Goal: Task Accomplishment & Management: Use online tool/utility

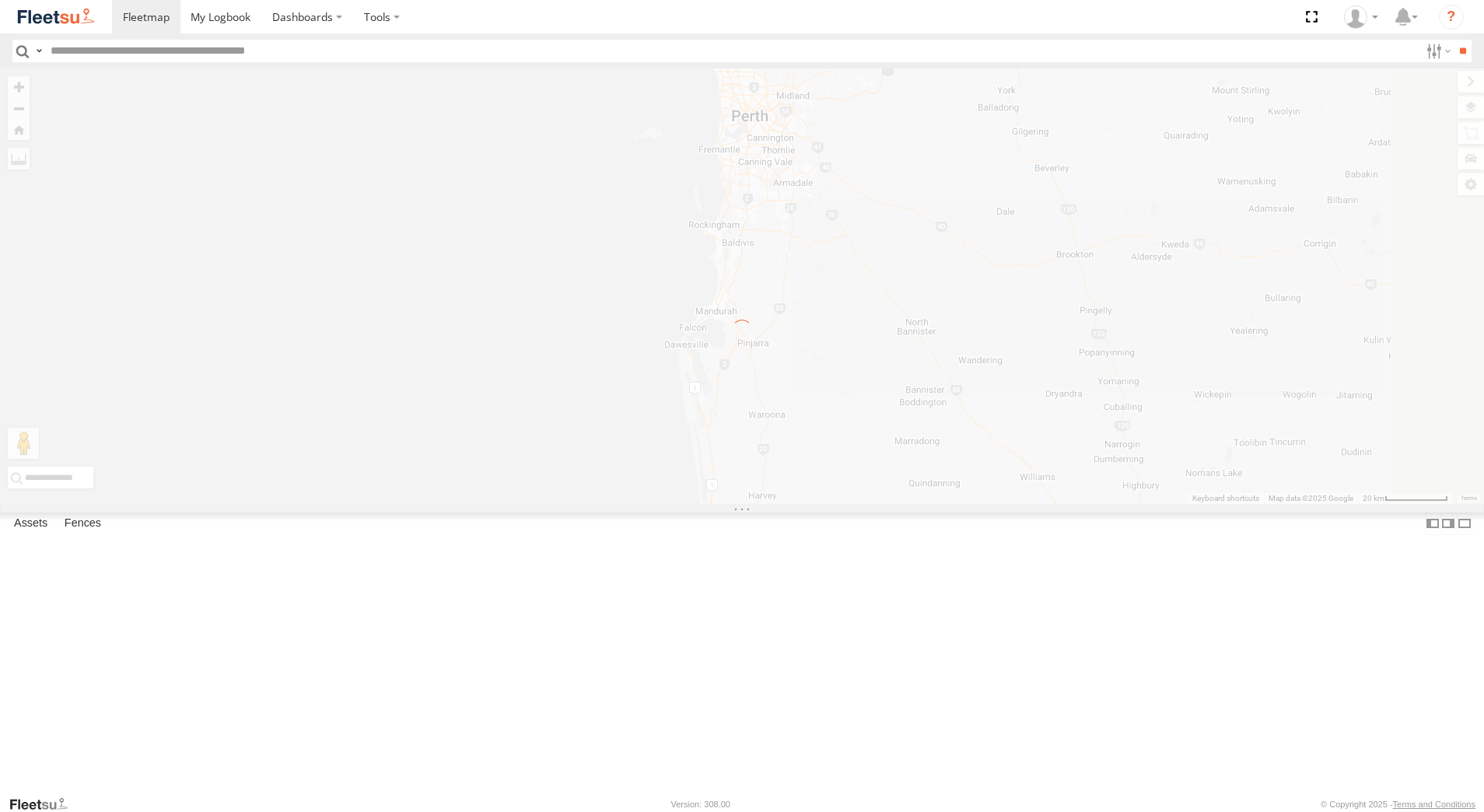
select select "**********"
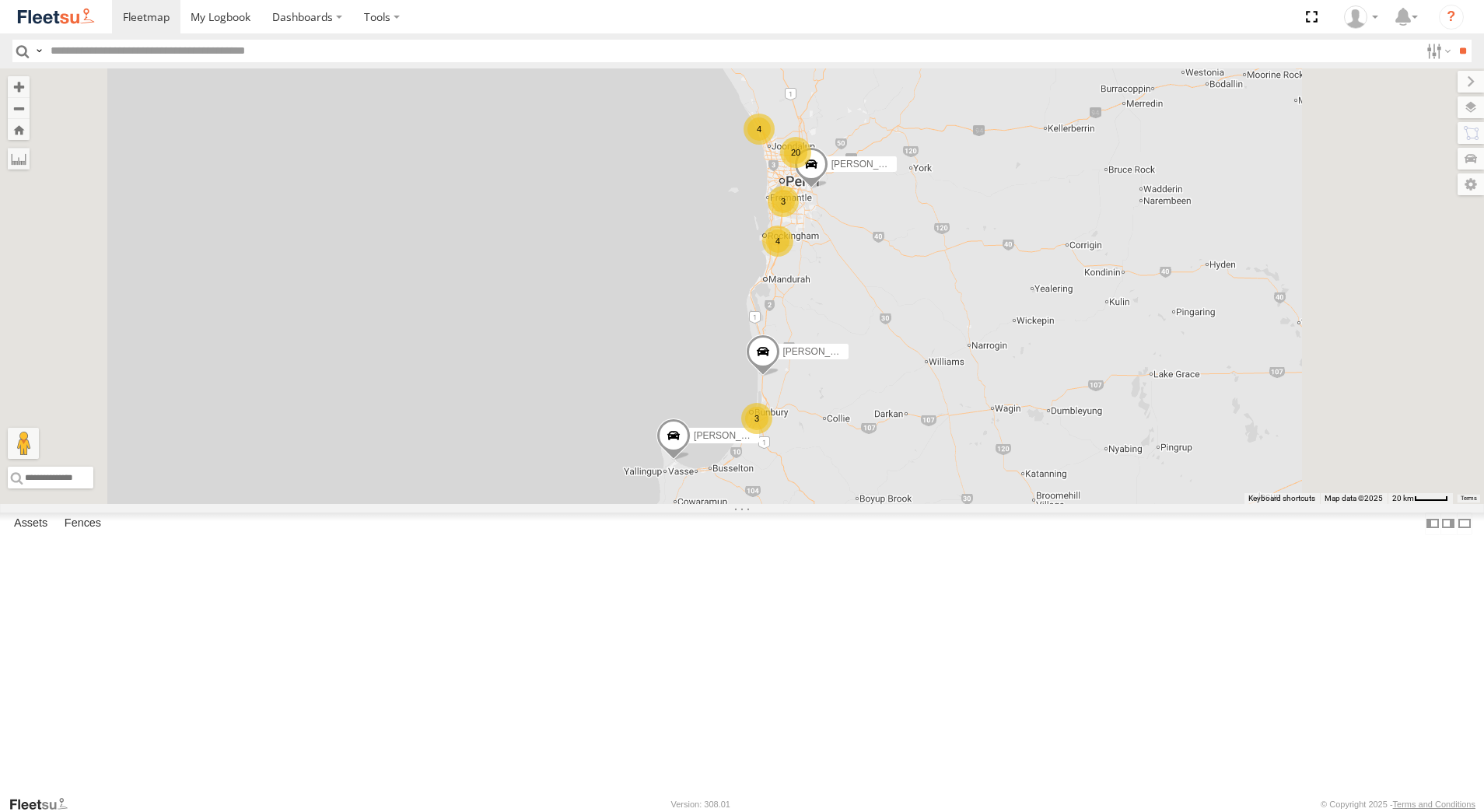
click at [0, 0] on div "[PERSON_NAME] - 1IJS864" at bounding box center [0, 0] width 0 height 0
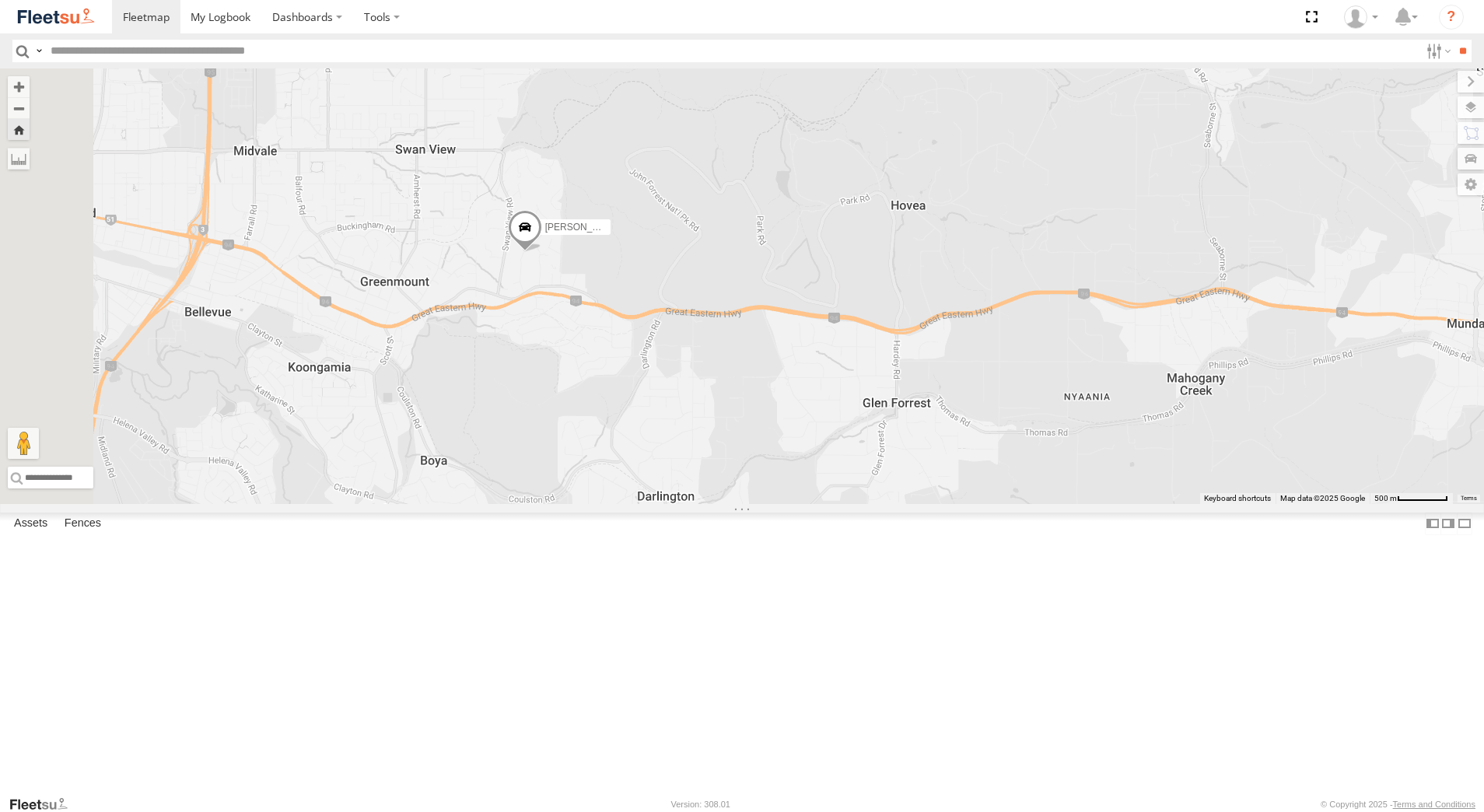
click at [542, 252] on span at bounding box center [524, 231] width 34 height 42
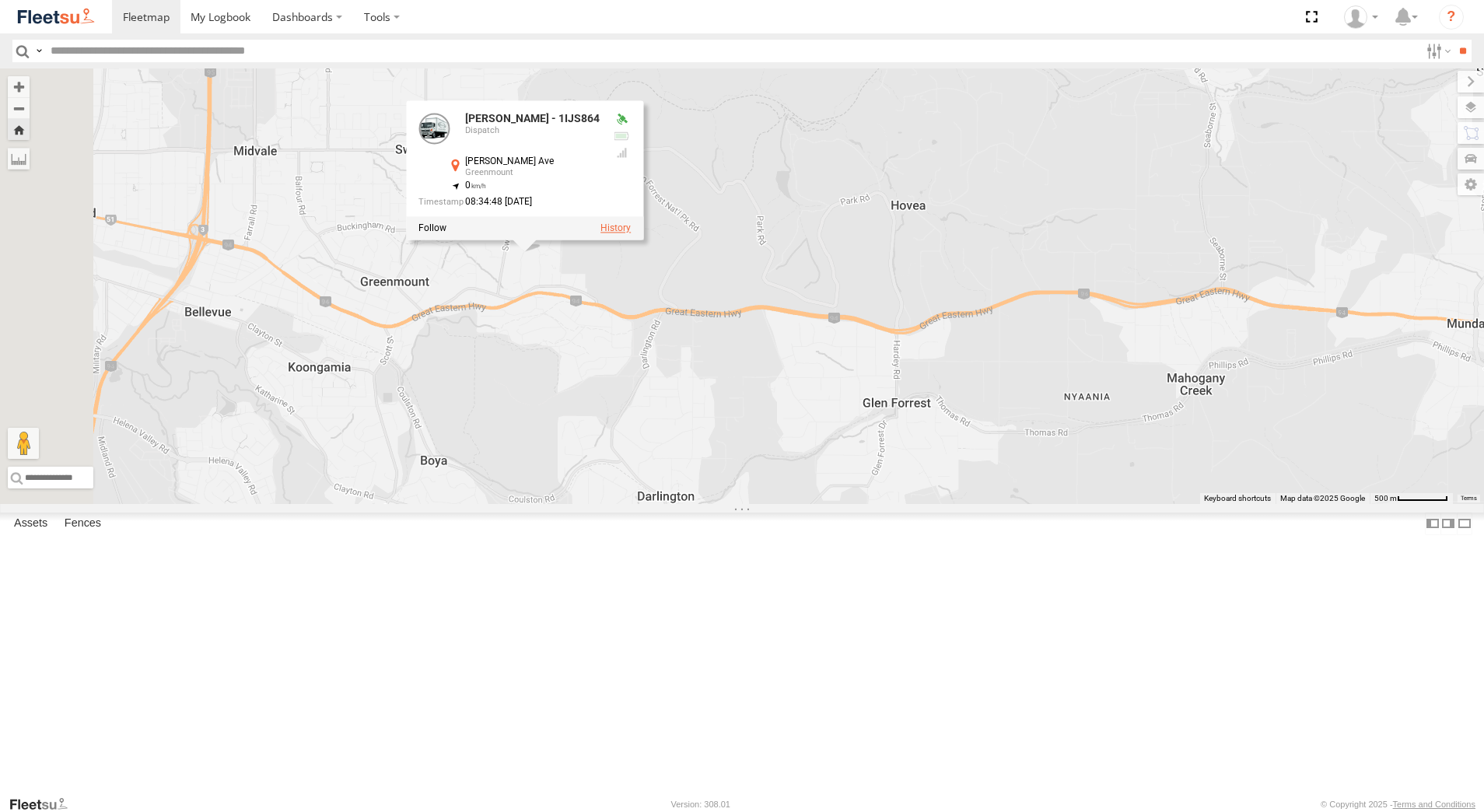
click at [631, 234] on label at bounding box center [615, 228] width 30 height 11
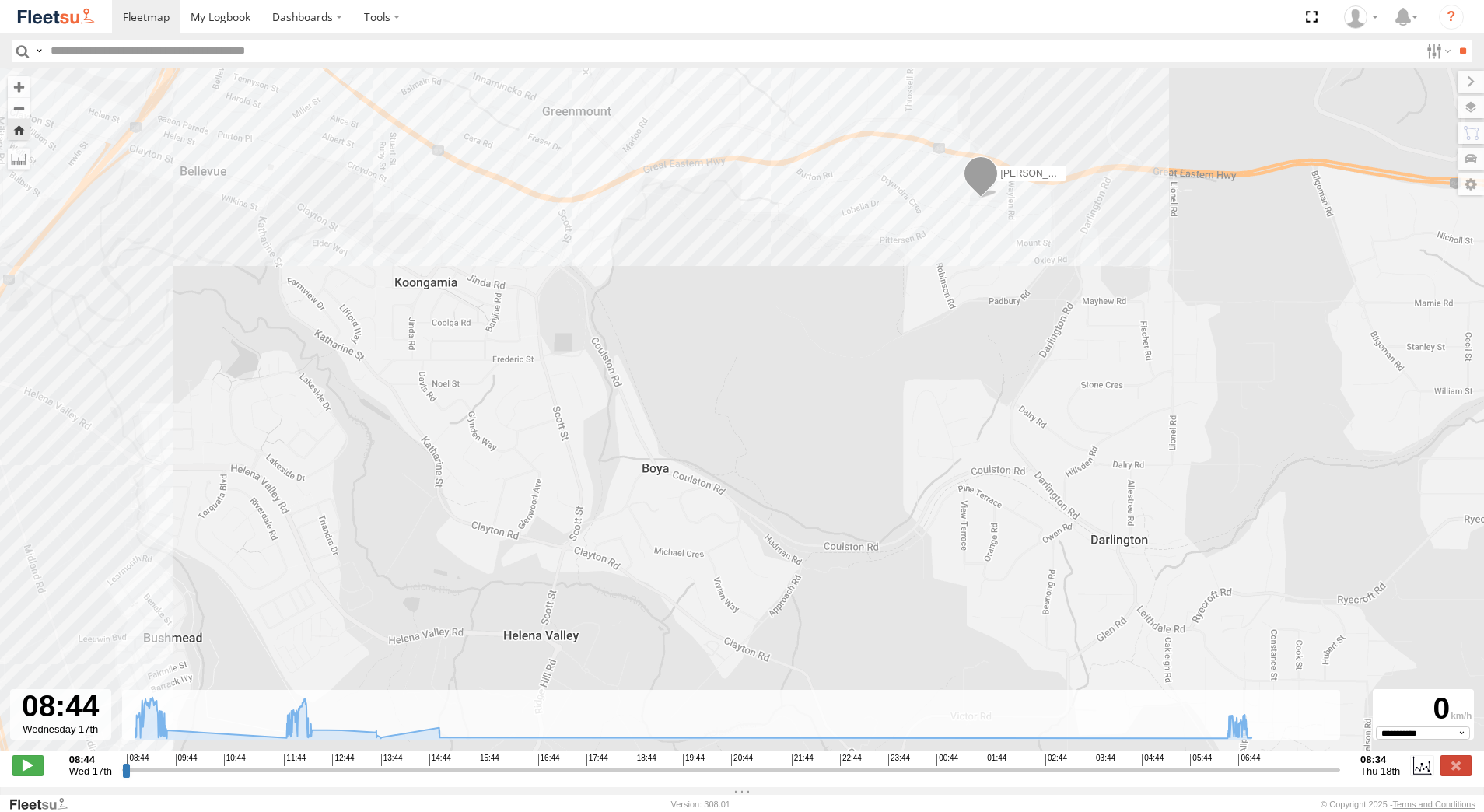
drag, startPoint x: 887, startPoint y: 177, endPoint x: 903, endPoint y: 356, distance: 179.7
click at [903, 353] on div "[PERSON_NAME] - 1IJS864 09:29 Wed 07:05 Thu" at bounding box center [742, 417] width 1484 height 698
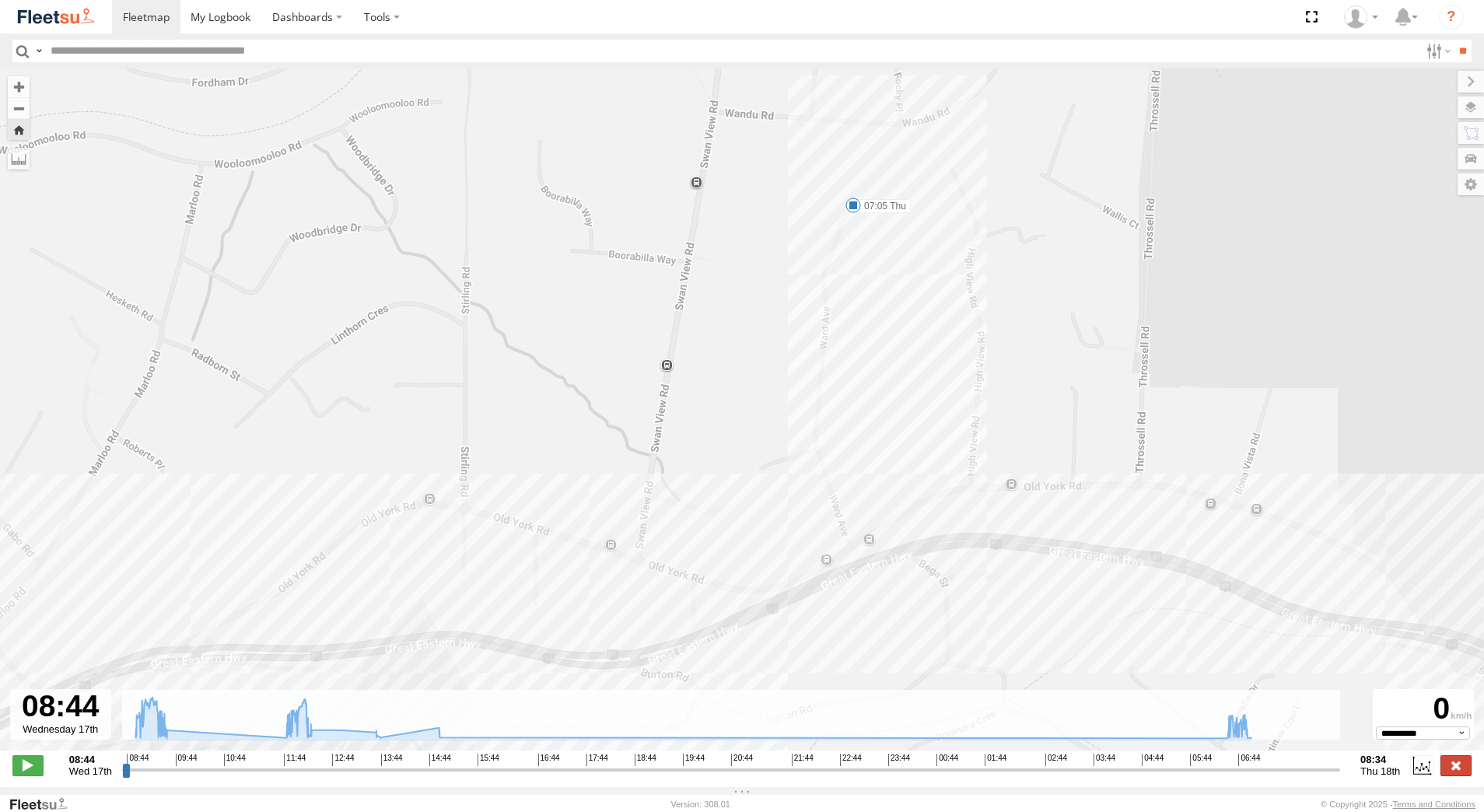
click at [1463, 773] on label at bounding box center [1456, 764] width 31 height 21
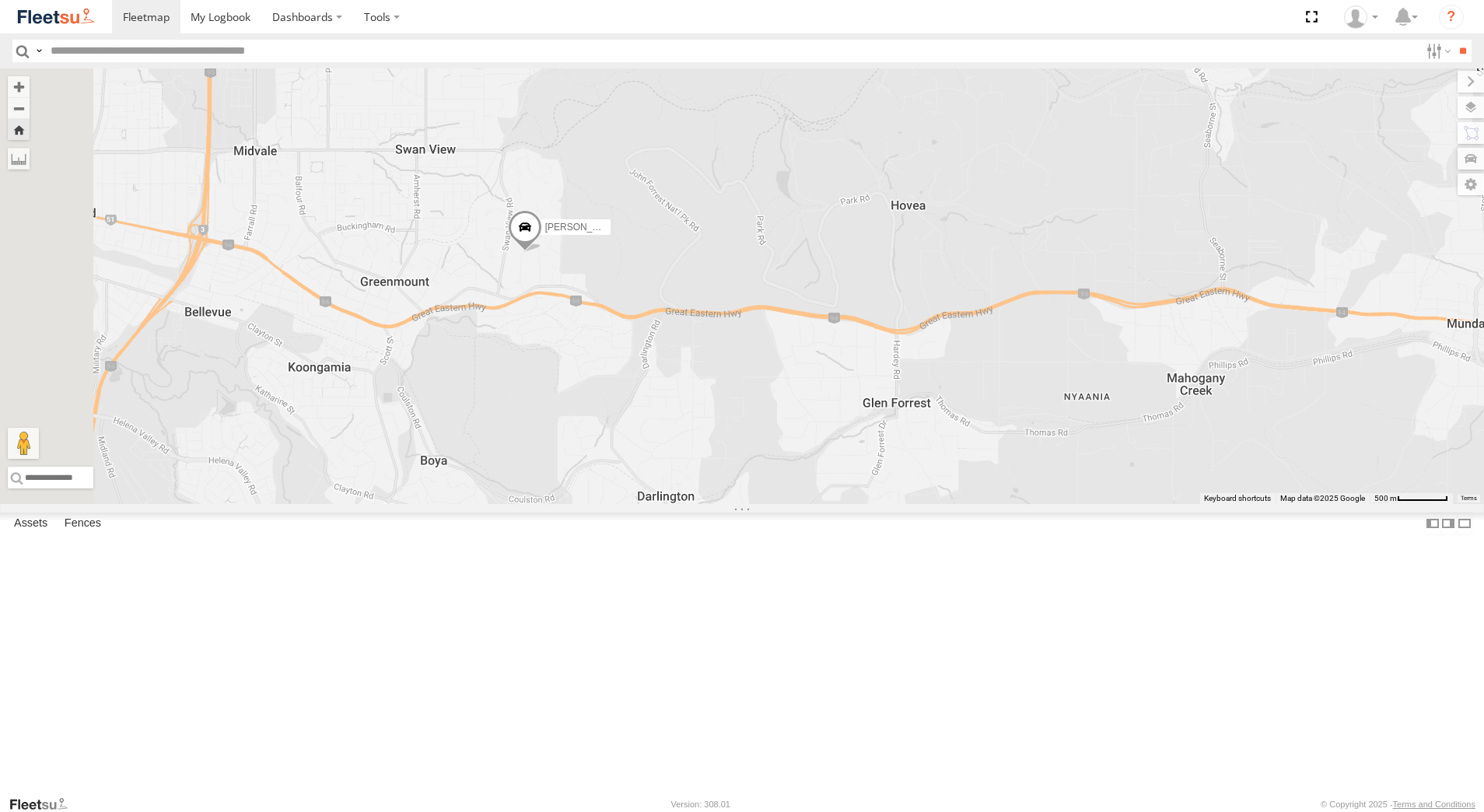
click at [0, 0] on div "Dispatch" at bounding box center [0, 0] width 0 height 0
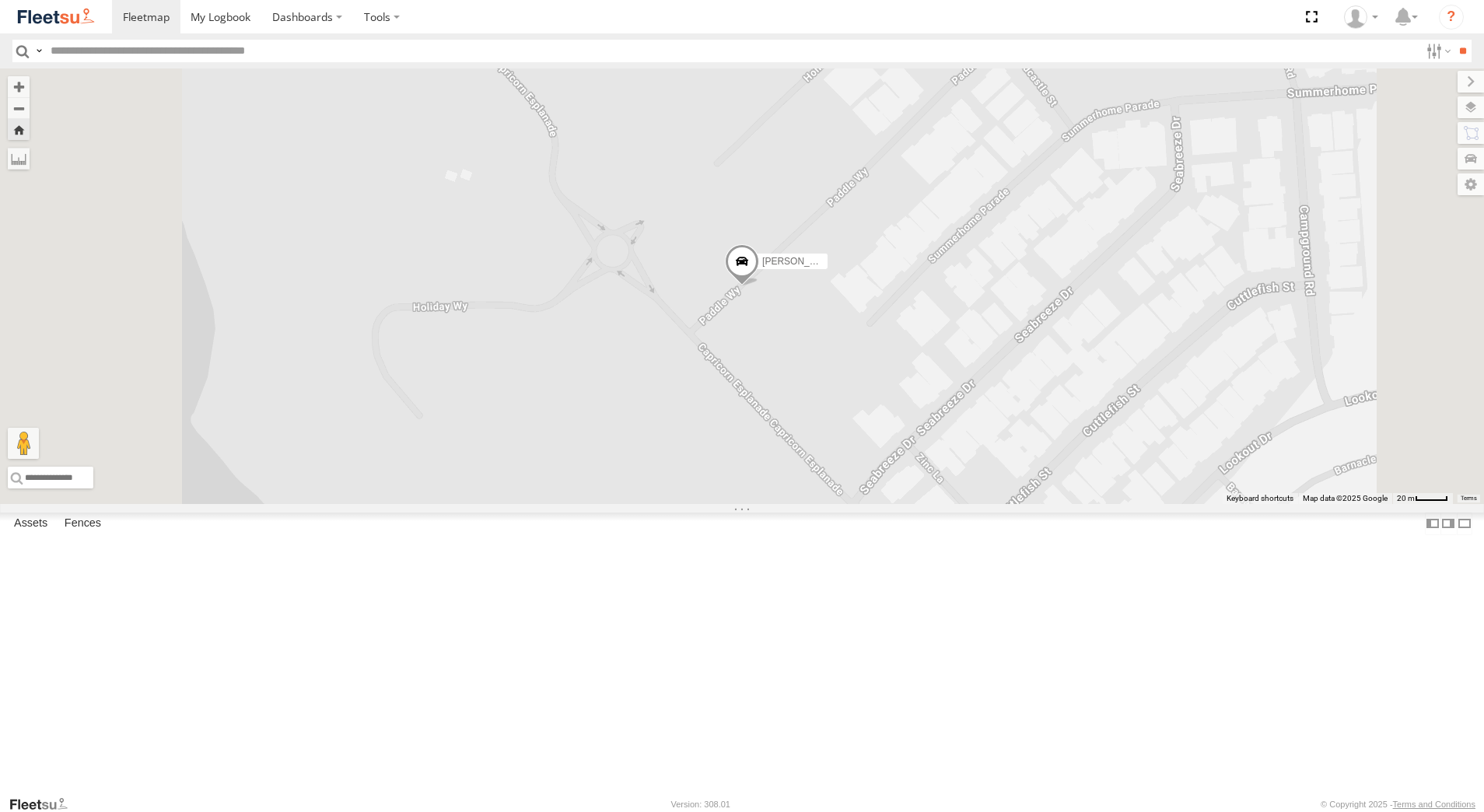
click at [759, 286] on span at bounding box center [741, 265] width 34 height 42
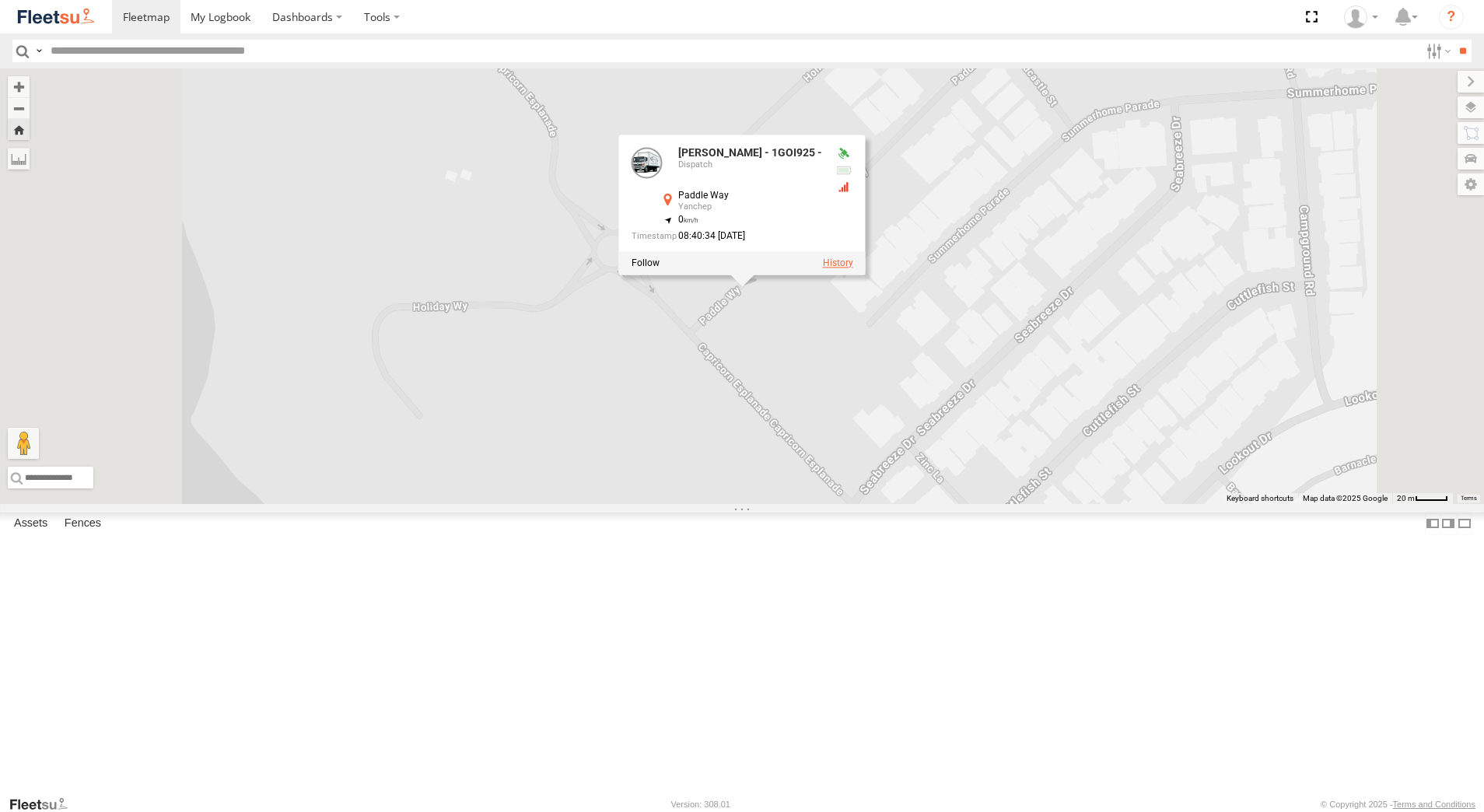
click at [853, 268] on label at bounding box center [838, 262] width 30 height 11
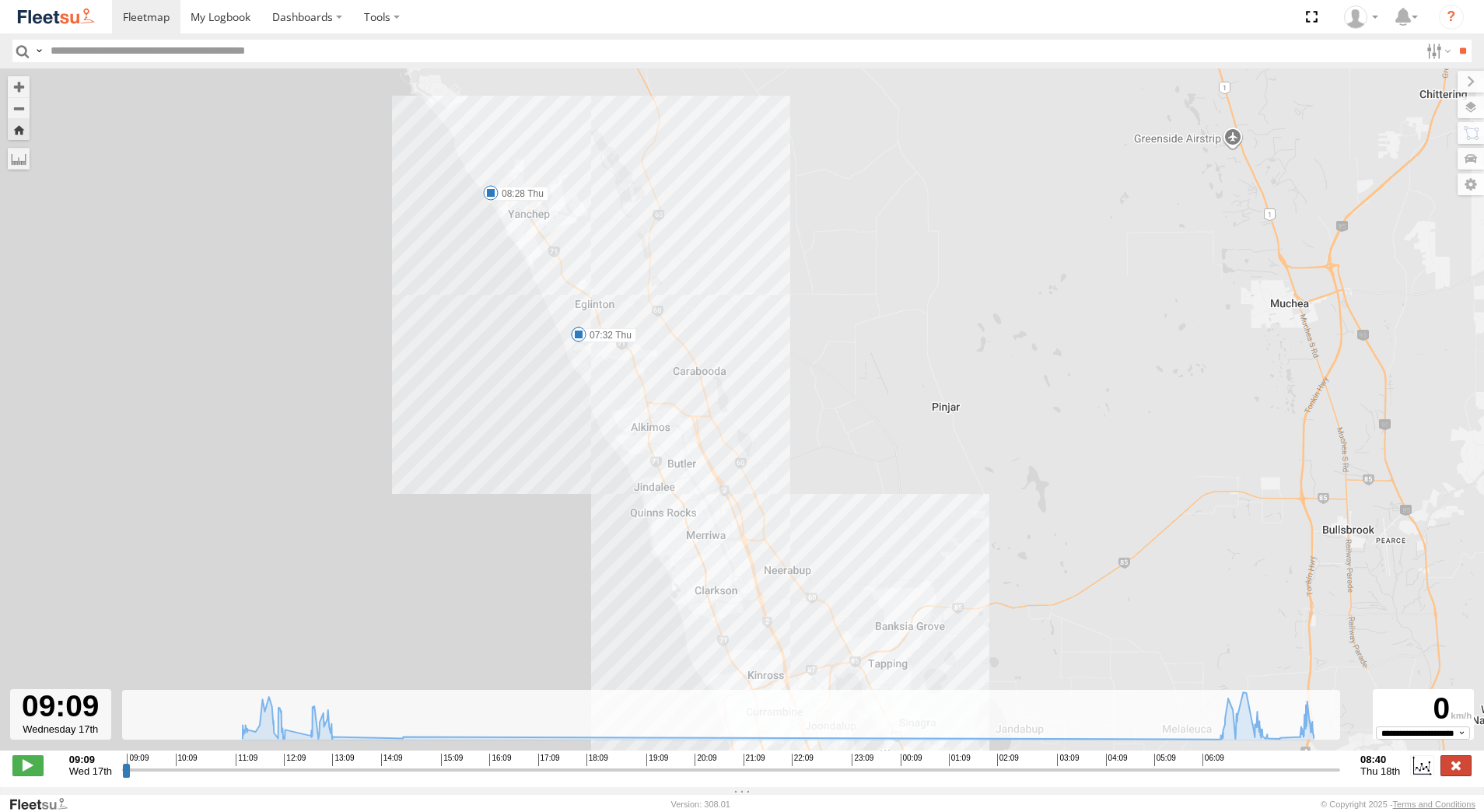
click at [1457, 773] on label at bounding box center [1456, 764] width 31 height 21
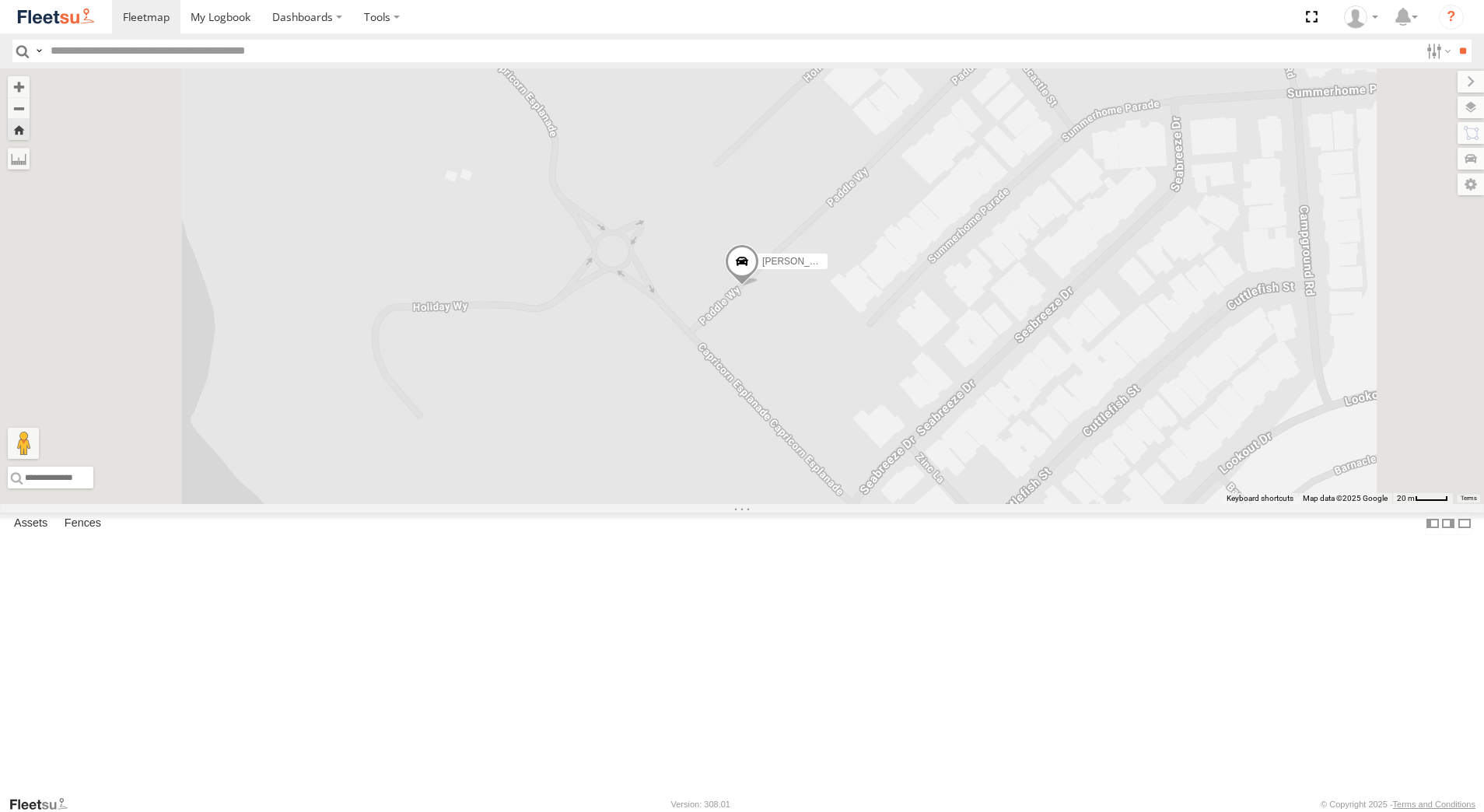
click at [0, 0] on div "[PERSON_NAME] - 1GOI926 - 0475 377 301" at bounding box center [0, 0] width 0 height 0
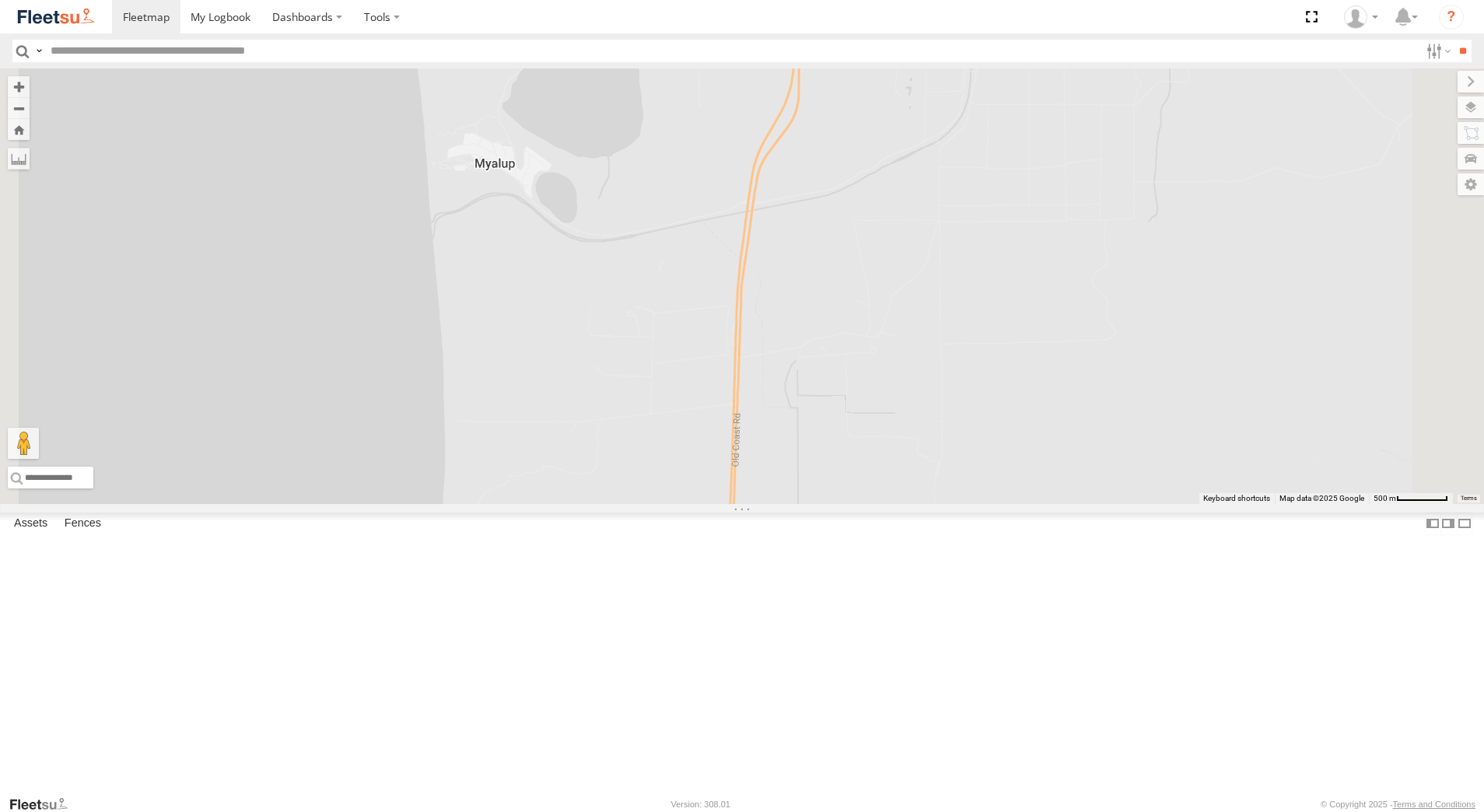
click at [0, 0] on div "Dispatch" at bounding box center [0, 0] width 0 height 0
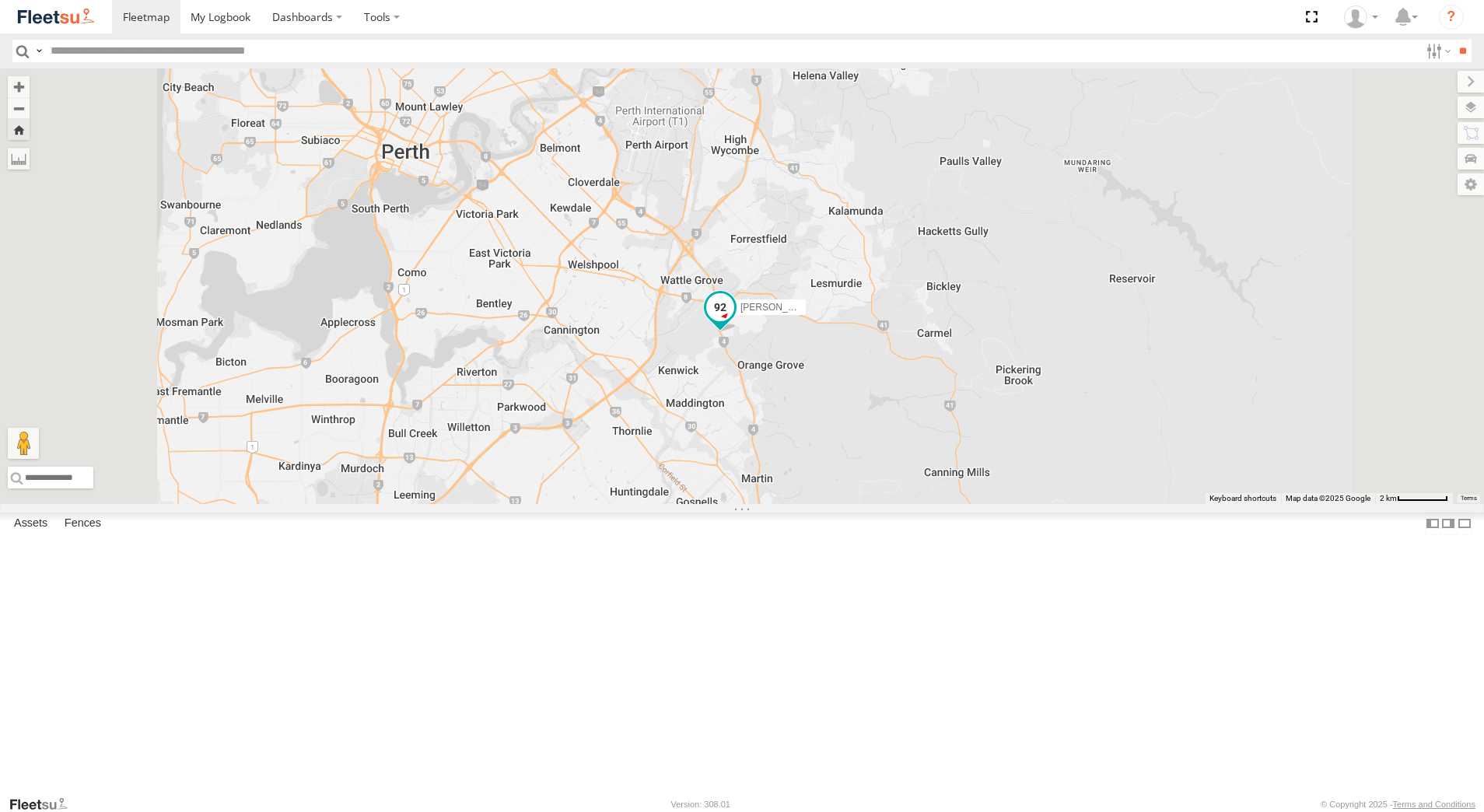
click at [734, 321] on span at bounding box center [720, 307] width 28 height 28
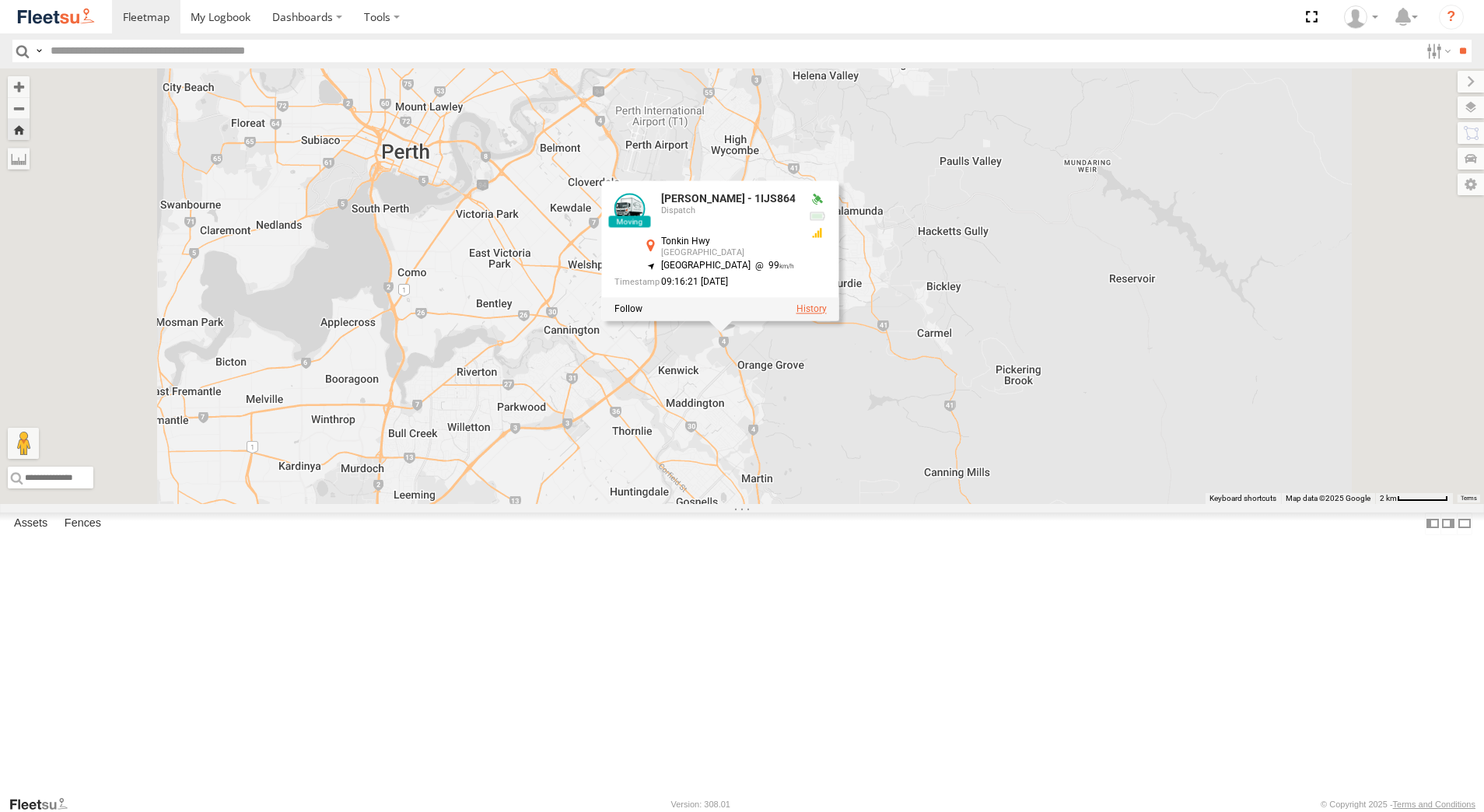
click at [827, 314] on label at bounding box center [811, 308] width 30 height 11
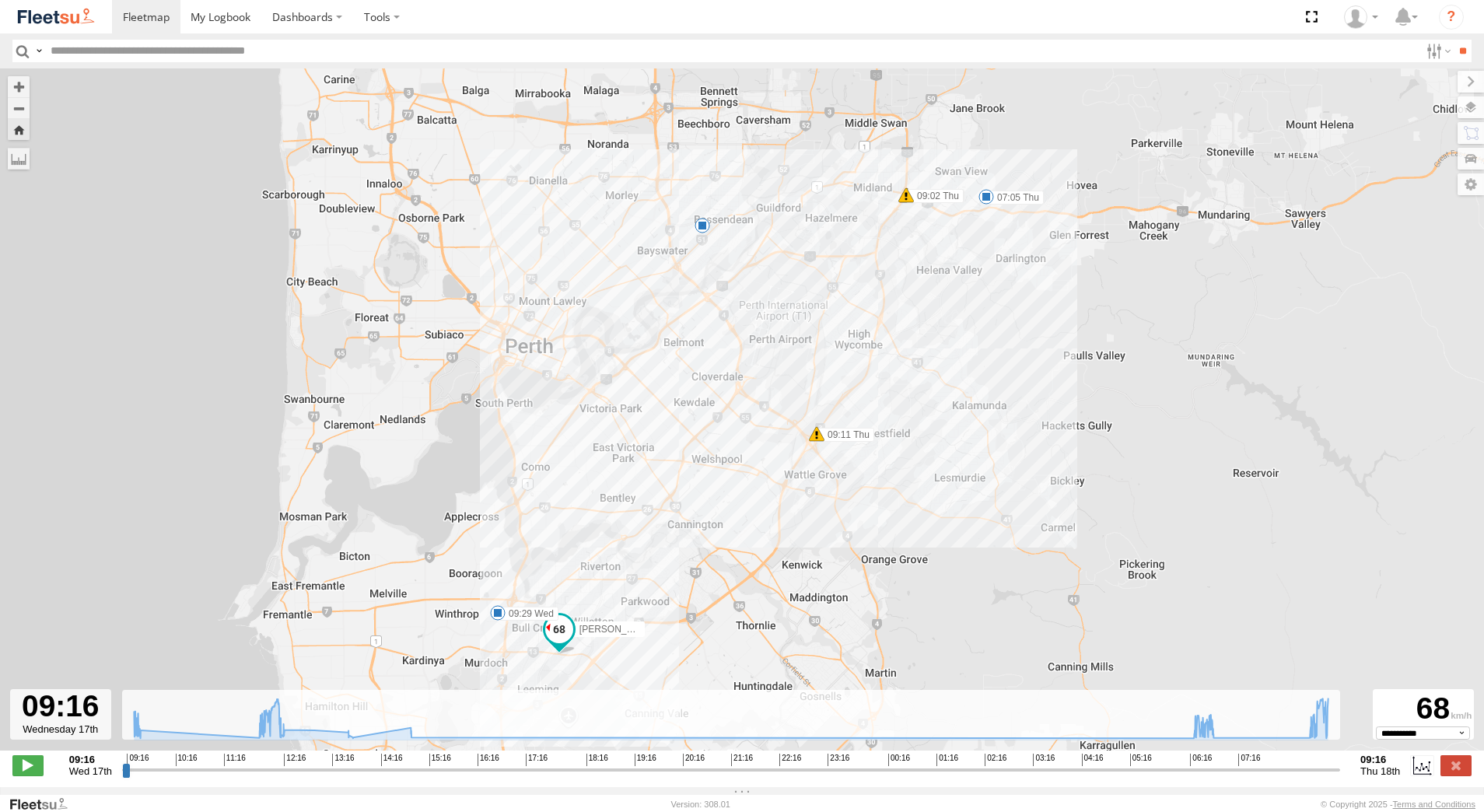
click at [985, 203] on span at bounding box center [986, 196] width 16 height 16
click at [1044, 306] on div "[PERSON_NAME] - 1IJS864 09:29 Wed 07:05 Thu 09:02 Thu 09:02 Thu 09:11 Thu 5 07:…" at bounding box center [742, 417] width 1484 height 698
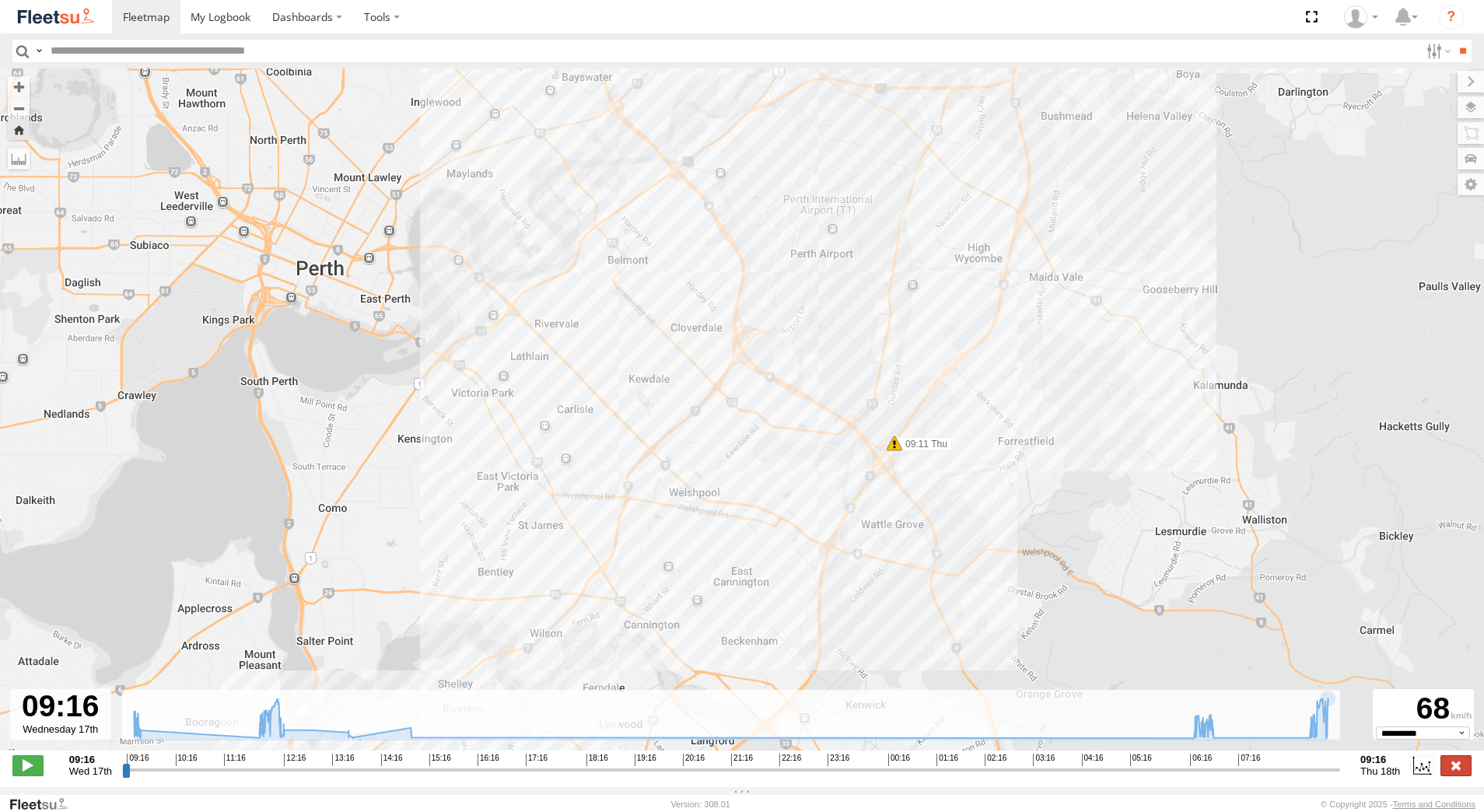
click at [1459, 774] on label at bounding box center [1456, 764] width 31 height 21
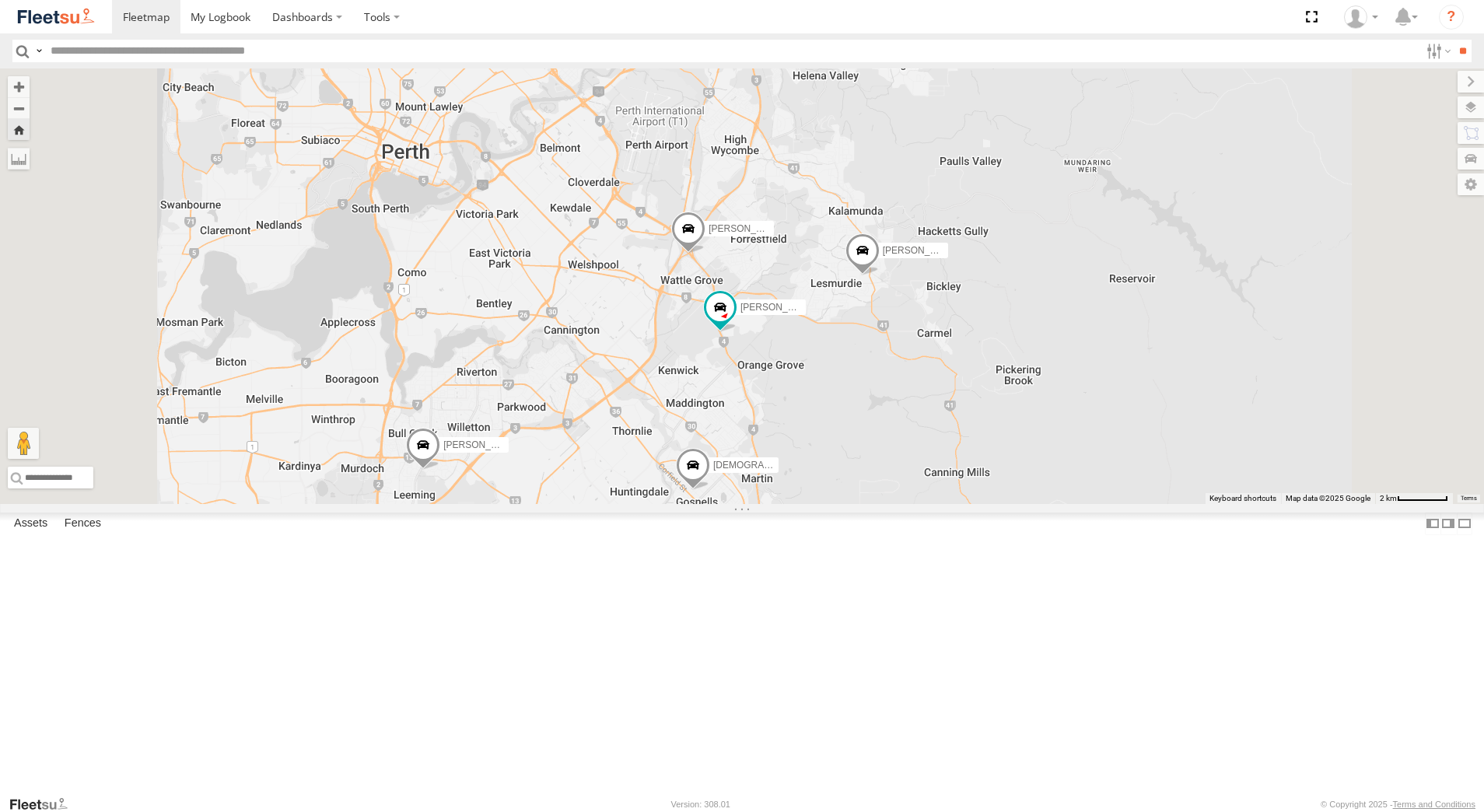
click at [0, 0] on div "[PERSON_NAME] - 1GOI925 -" at bounding box center [0, 0] width 0 height 0
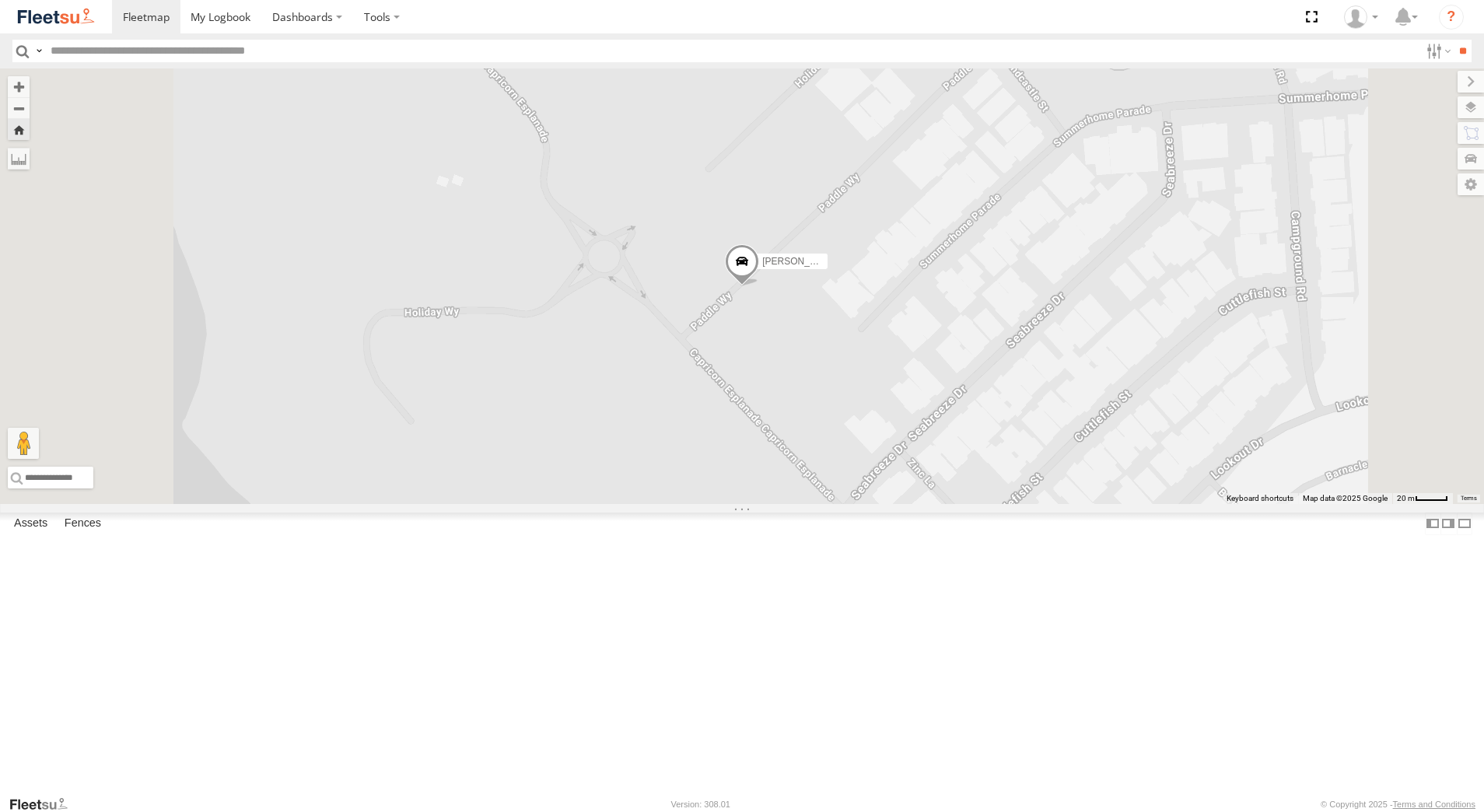
click at [759, 287] on span at bounding box center [741, 266] width 34 height 42
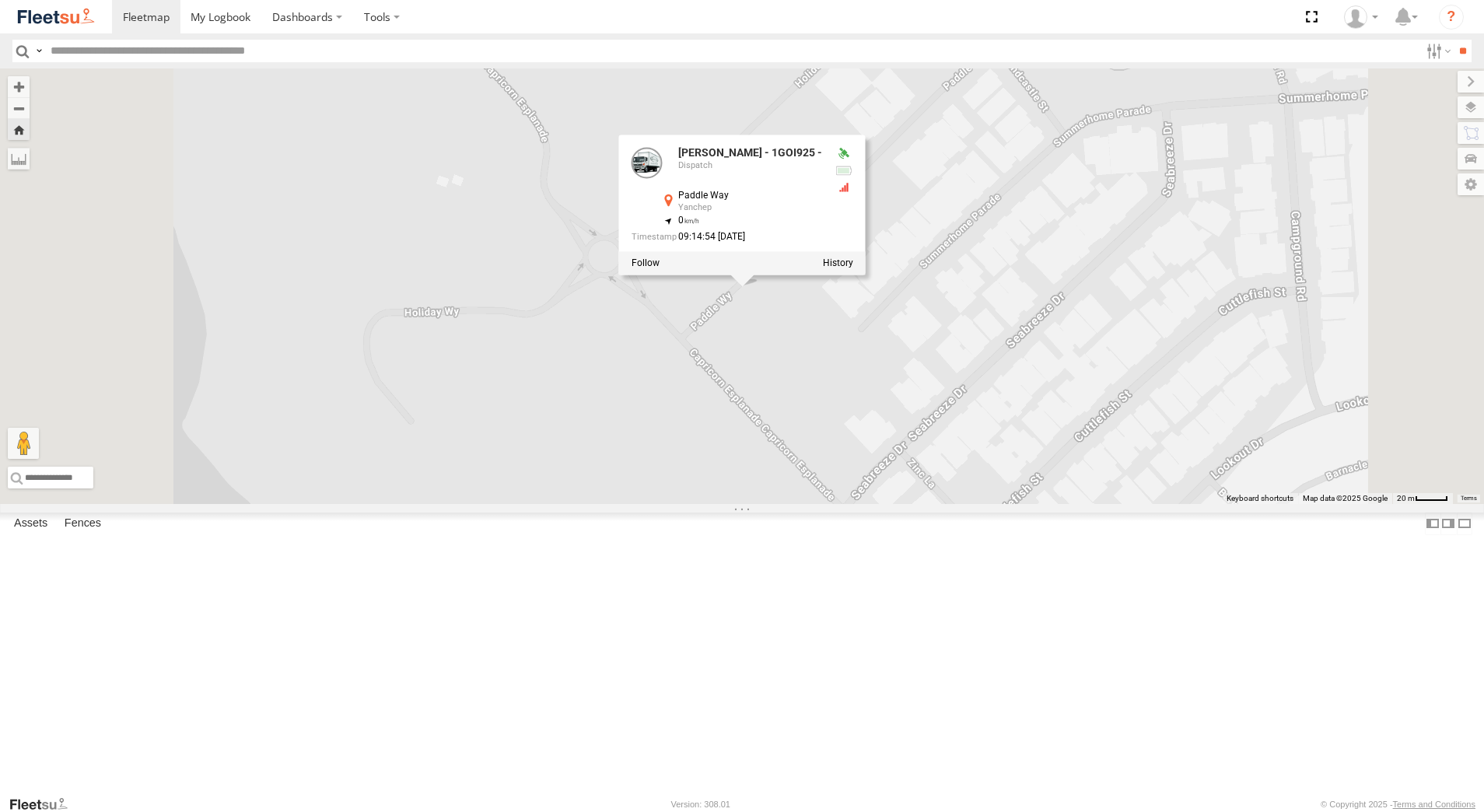
click at [865, 276] on div at bounding box center [742, 264] width 246 height 23
click at [853, 269] on label at bounding box center [838, 263] width 30 height 11
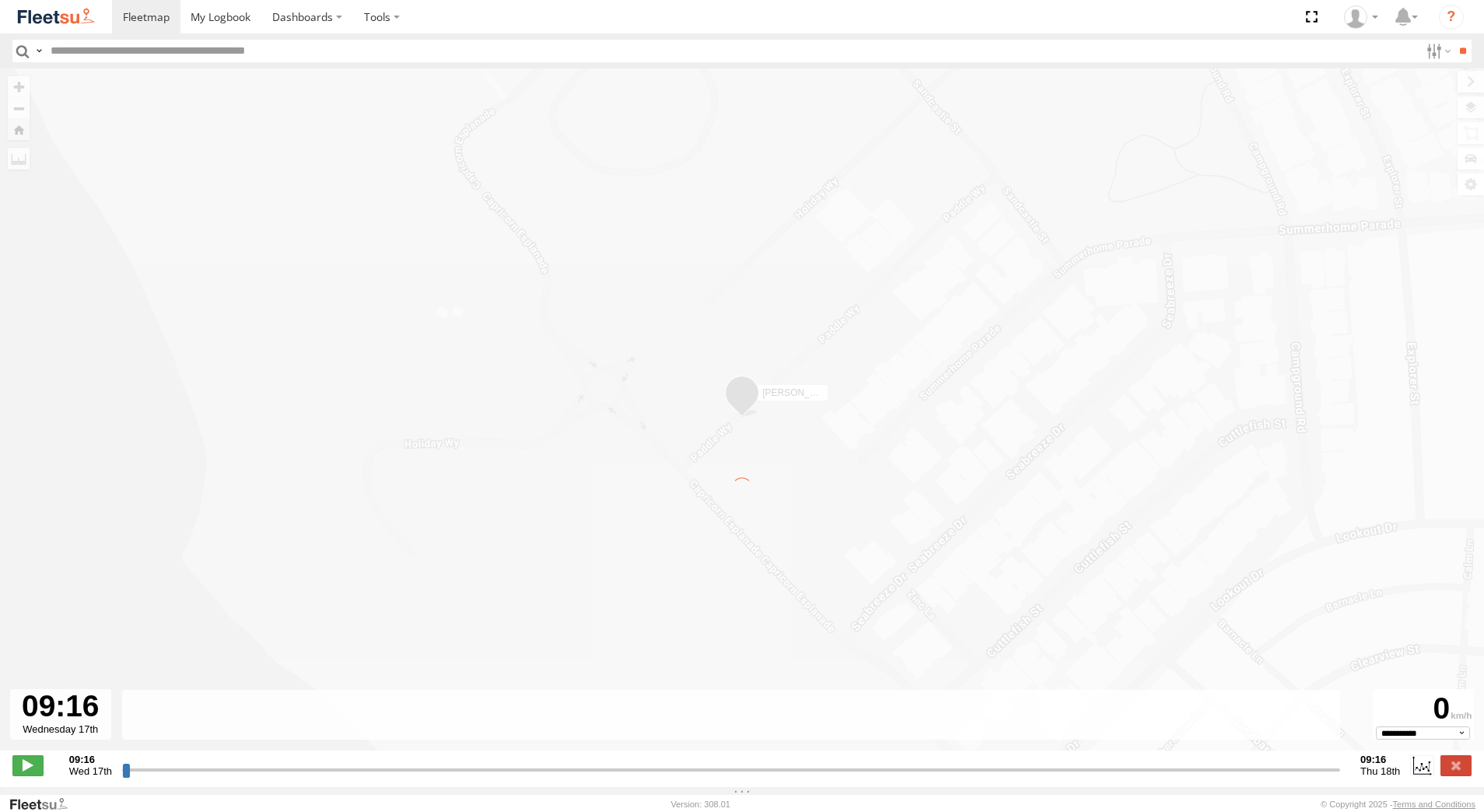
type input "**********"
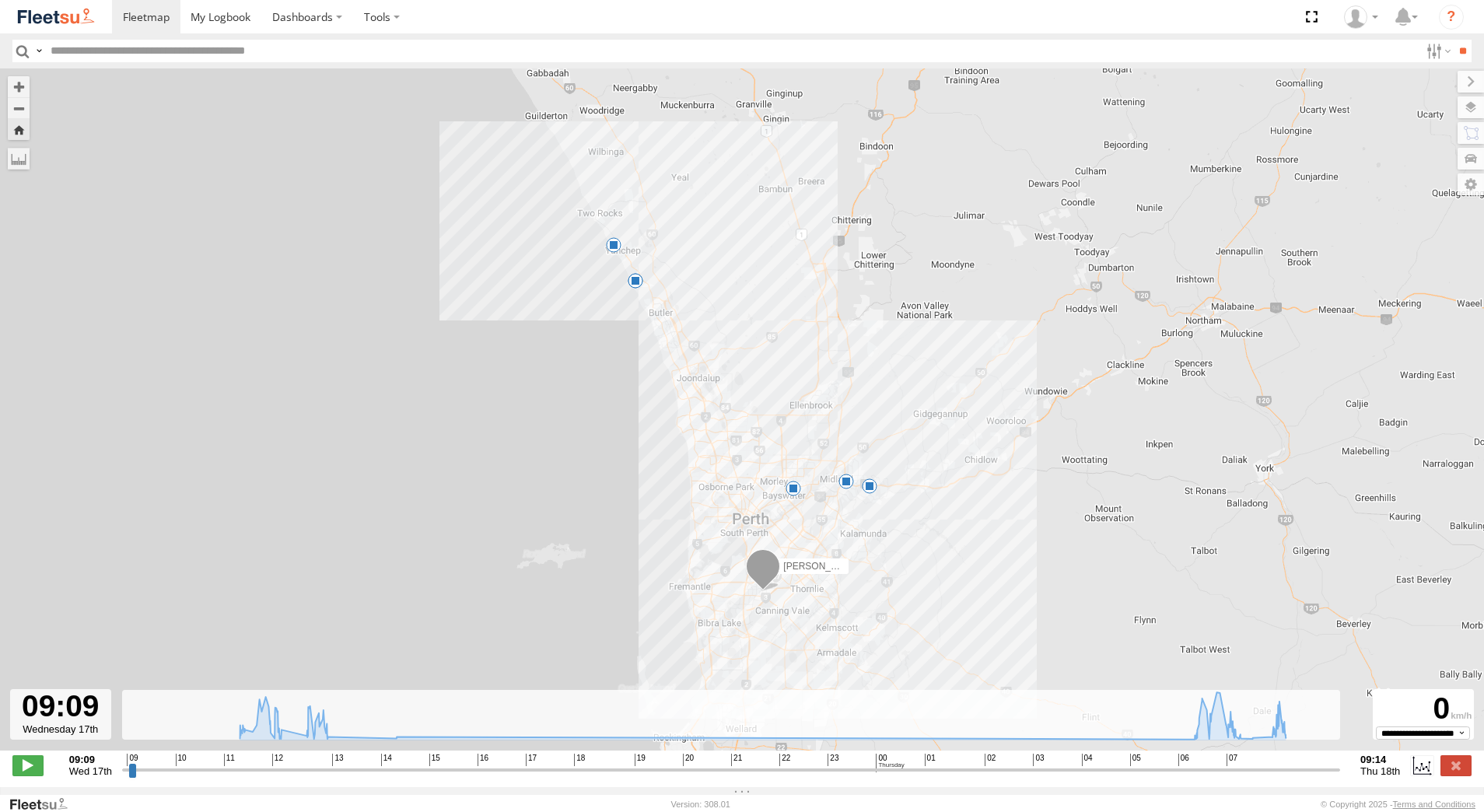
click at [613, 248] on span at bounding box center [614, 245] width 16 height 16
click at [1463, 775] on label at bounding box center [1456, 764] width 31 height 21
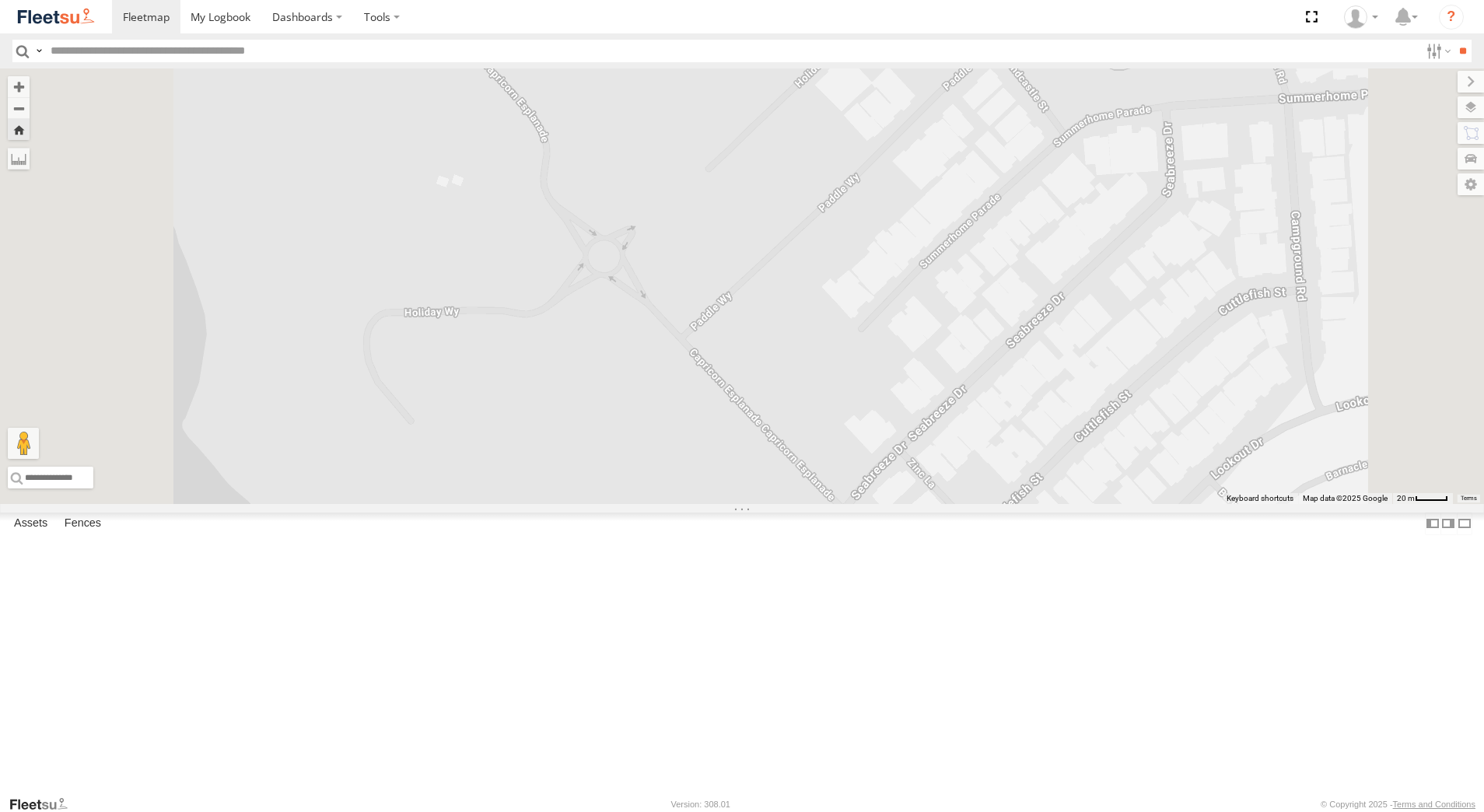
click at [0, 0] on div "[PERSON_NAME] - 1GOI925 -" at bounding box center [0, 0] width 0 height 0
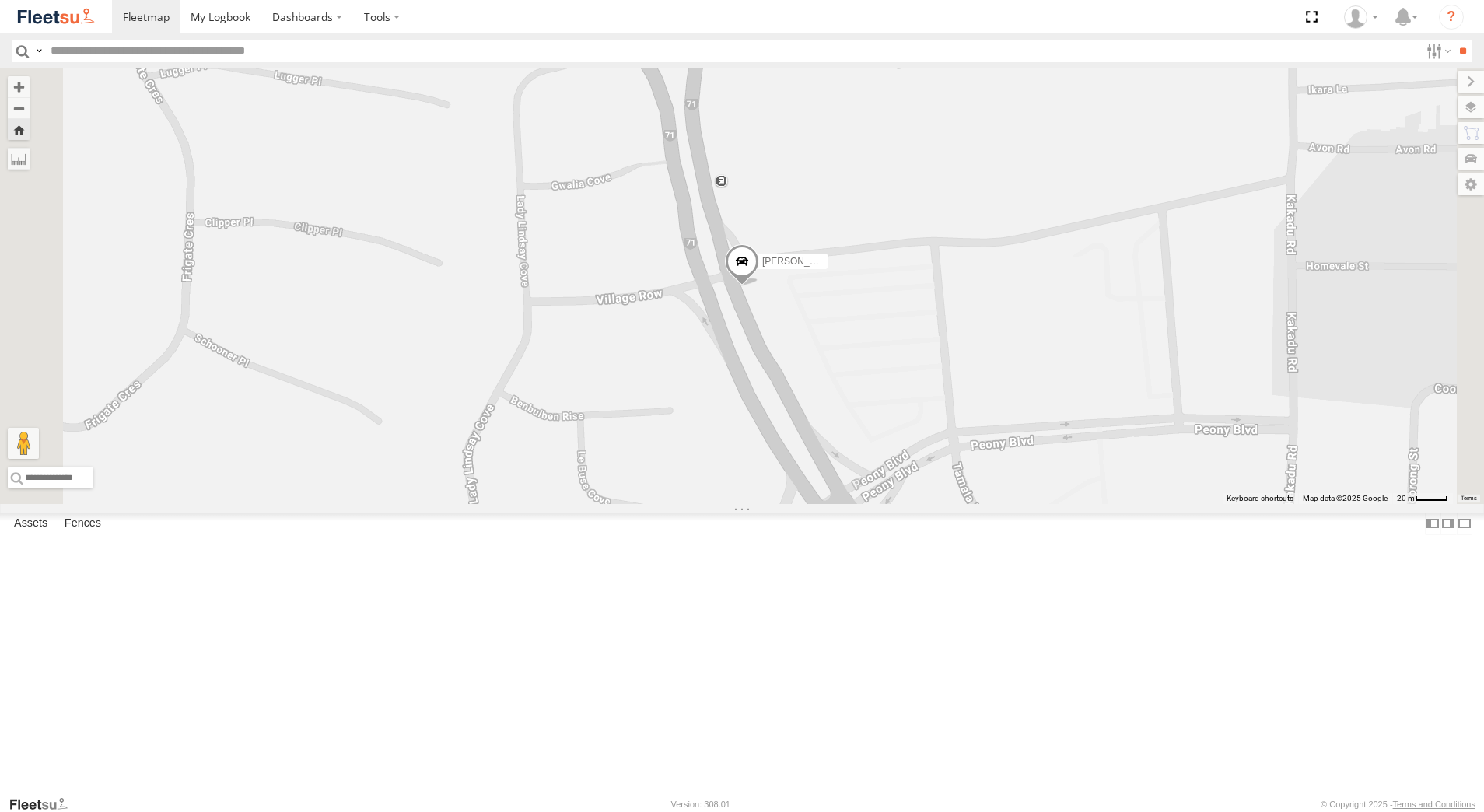
click at [0, 0] on div "[PERSON_NAME] - 1IJS864" at bounding box center [0, 0] width 0 height 0
